Goal: Task Accomplishment & Management: Manage account settings

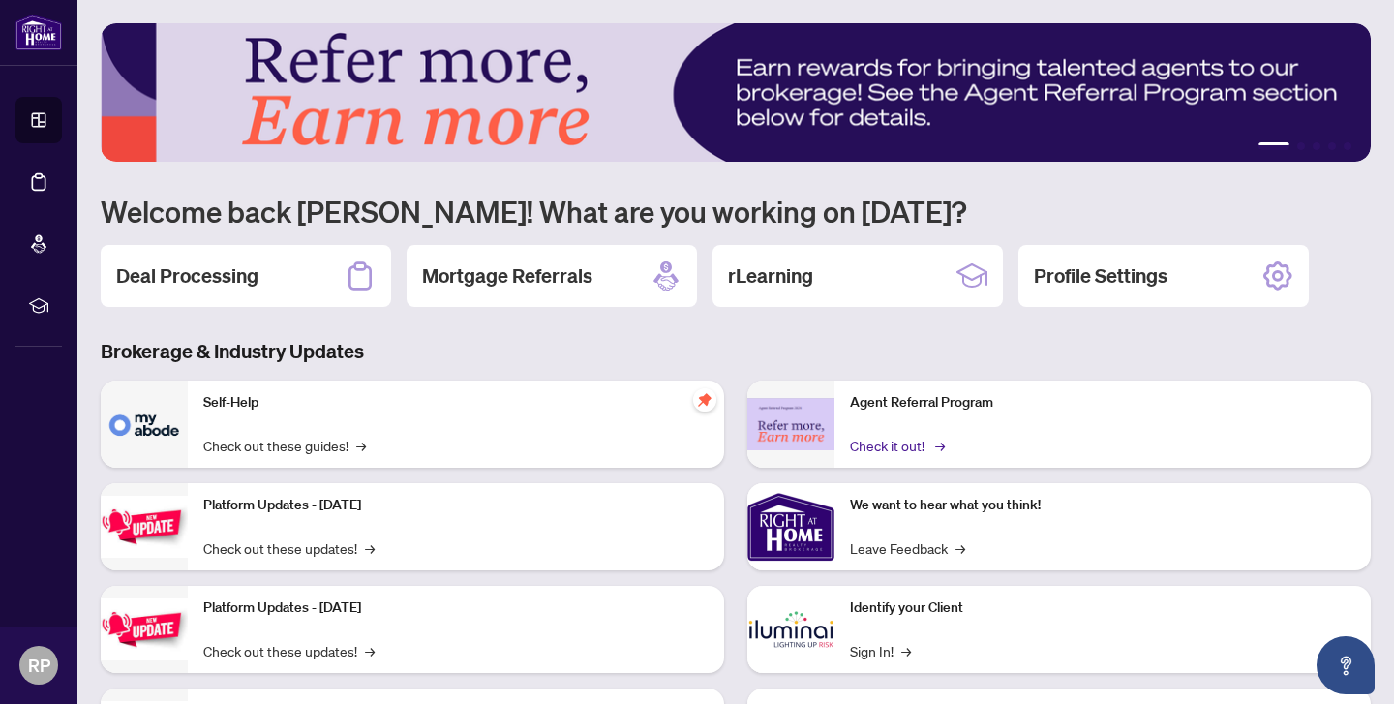
click at [920, 441] on link "Check it out! →" at bounding box center [896, 445] width 92 height 21
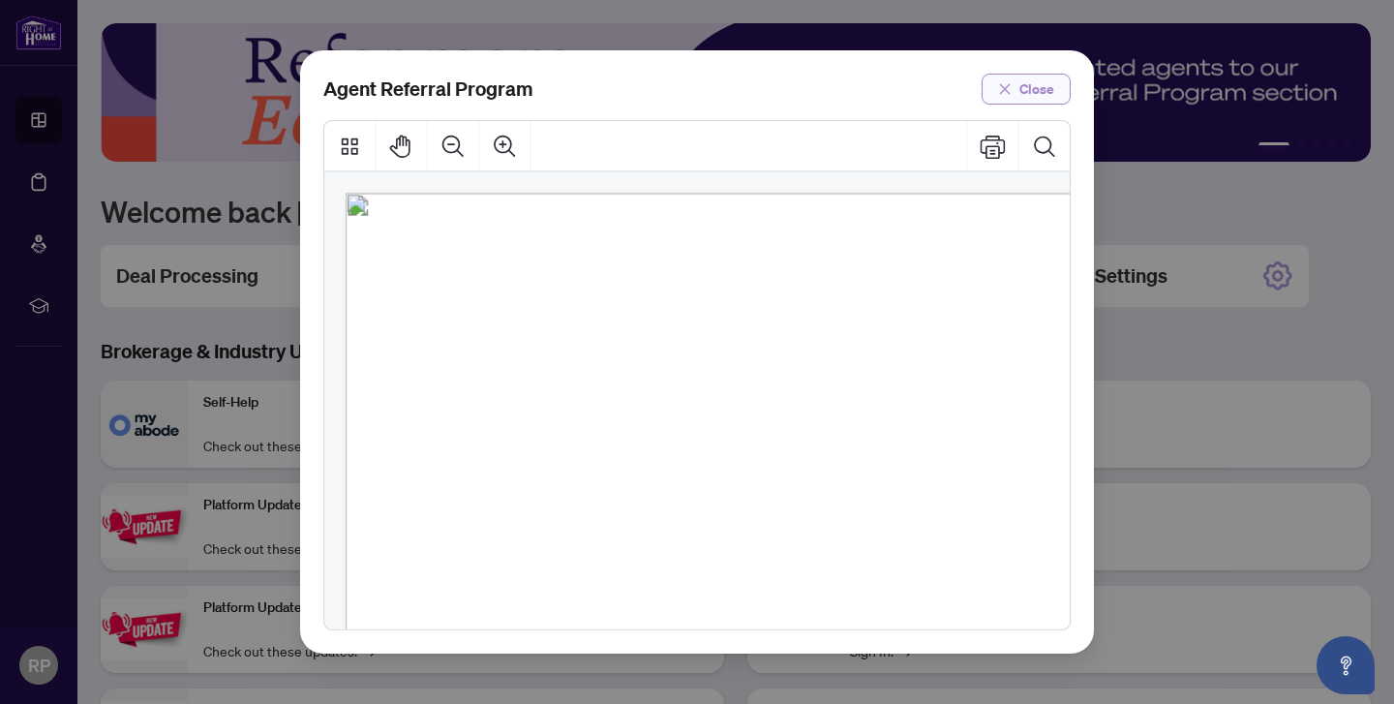
click at [1047, 88] on span "Close" at bounding box center [1037, 89] width 35 height 31
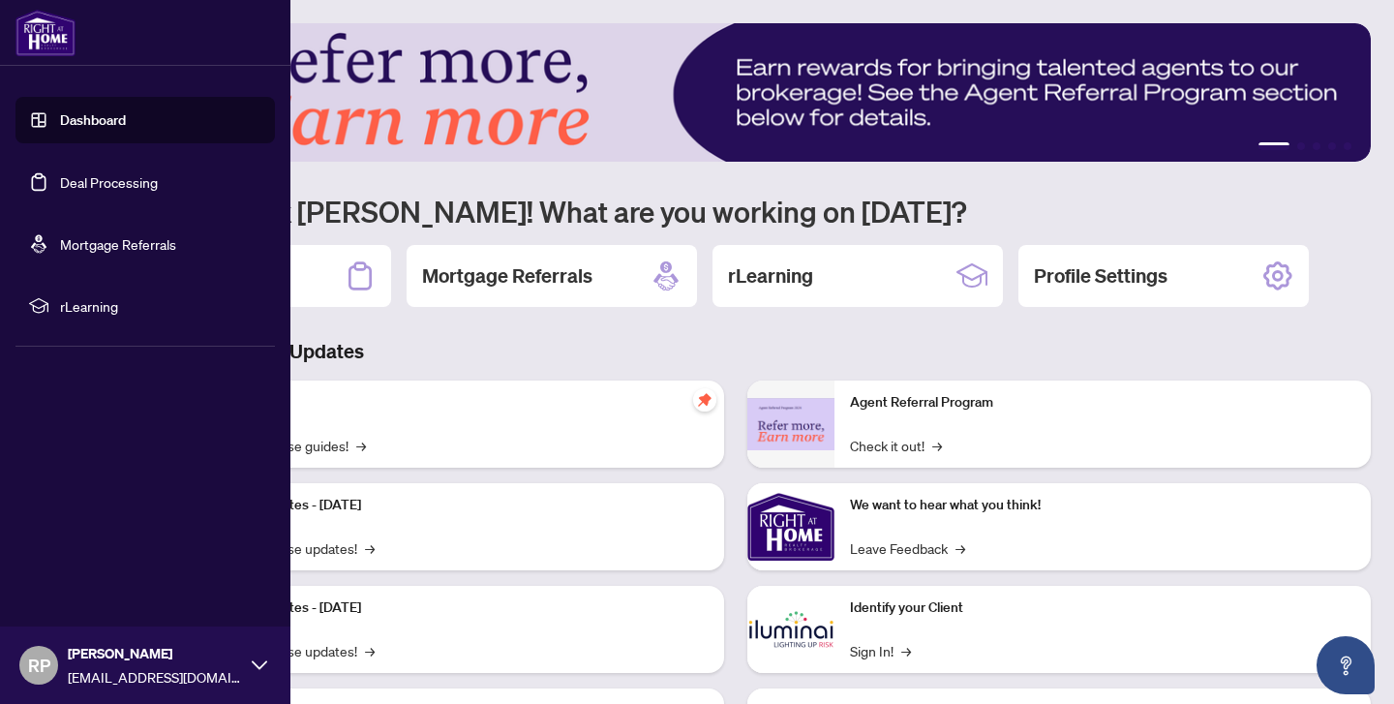
click at [60, 173] on link "Deal Processing" at bounding box center [109, 181] width 98 height 17
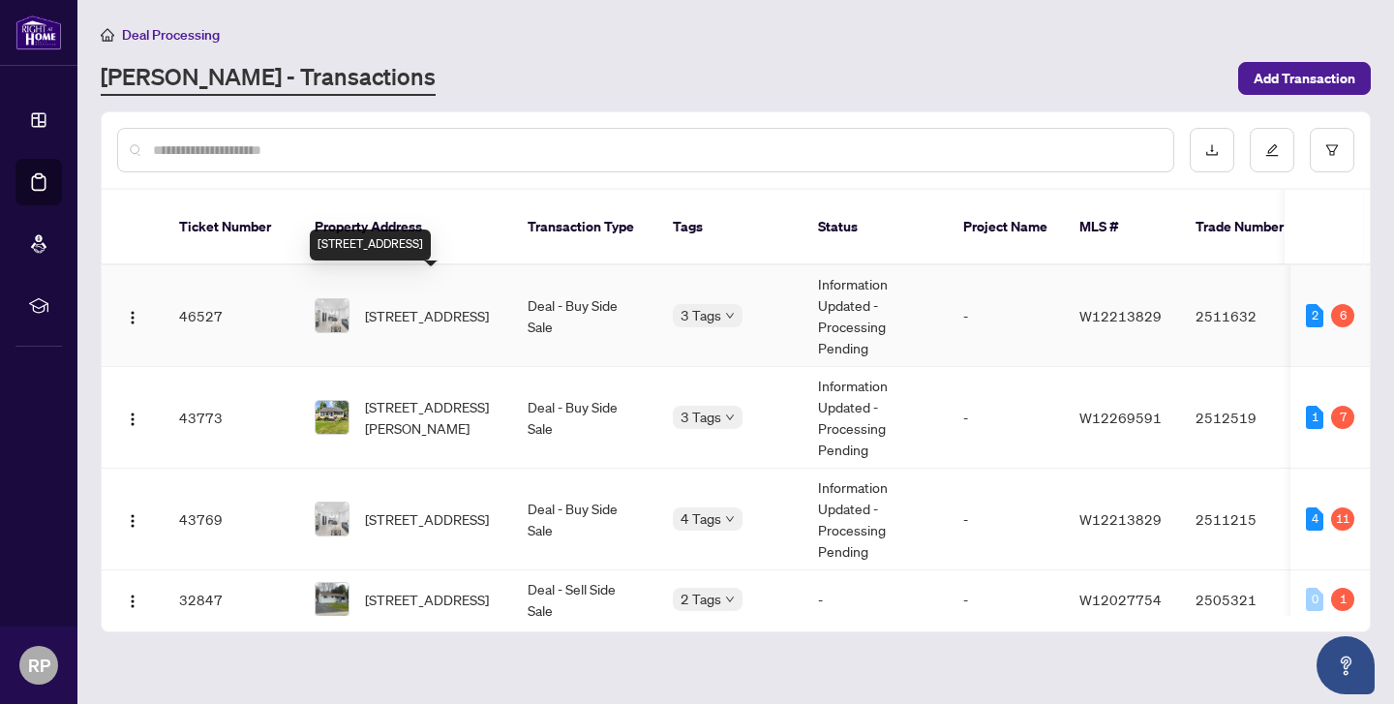
click at [417, 305] on span "[STREET_ADDRESS]" at bounding box center [427, 315] width 124 height 21
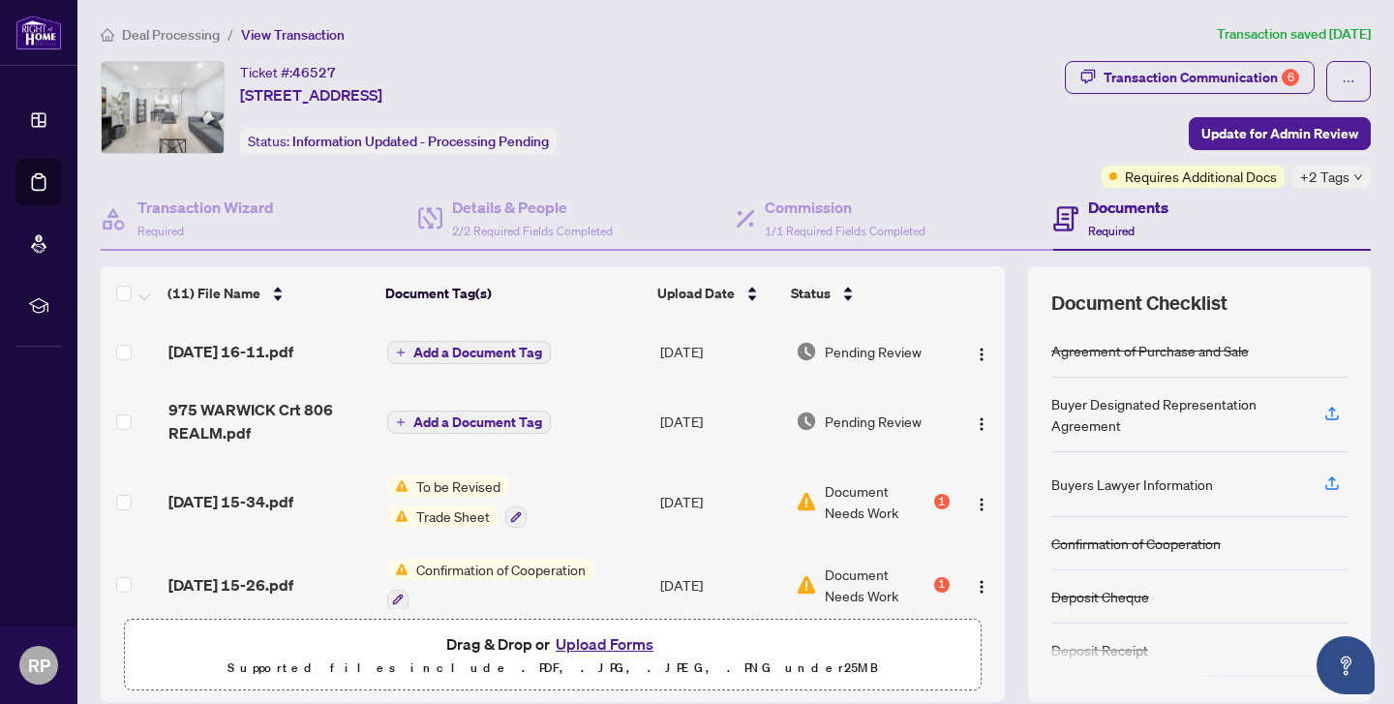
click at [1327, 182] on span "+2 Tags" at bounding box center [1324, 177] width 49 height 22
click at [1102, 148] on div "Transaction Communication 6 Update for Admin Review Requires Additional Docs +2…" at bounding box center [1218, 124] width 306 height 127
click at [1174, 84] on div "Transaction Communication 6" at bounding box center [1202, 77] width 196 height 31
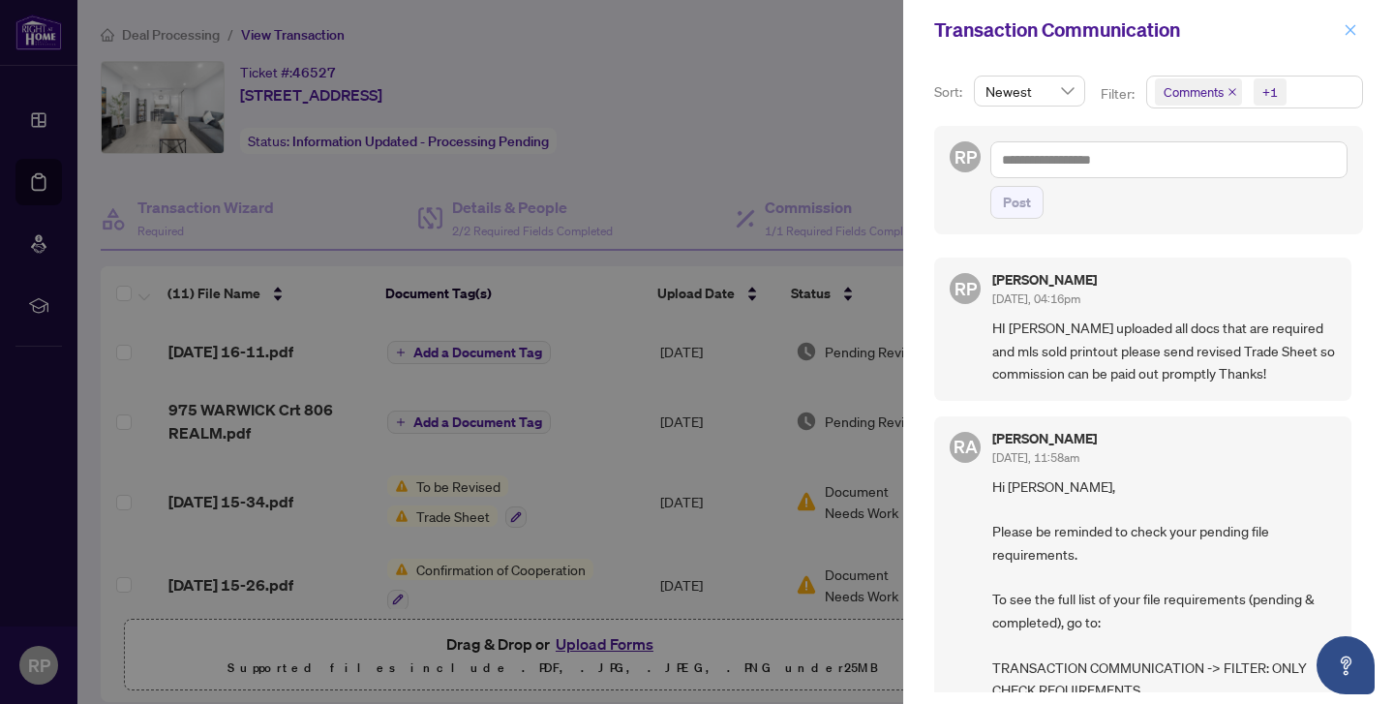
click at [1354, 30] on icon "close" at bounding box center [1351, 30] width 14 height 14
